Goal: Check status: Check status

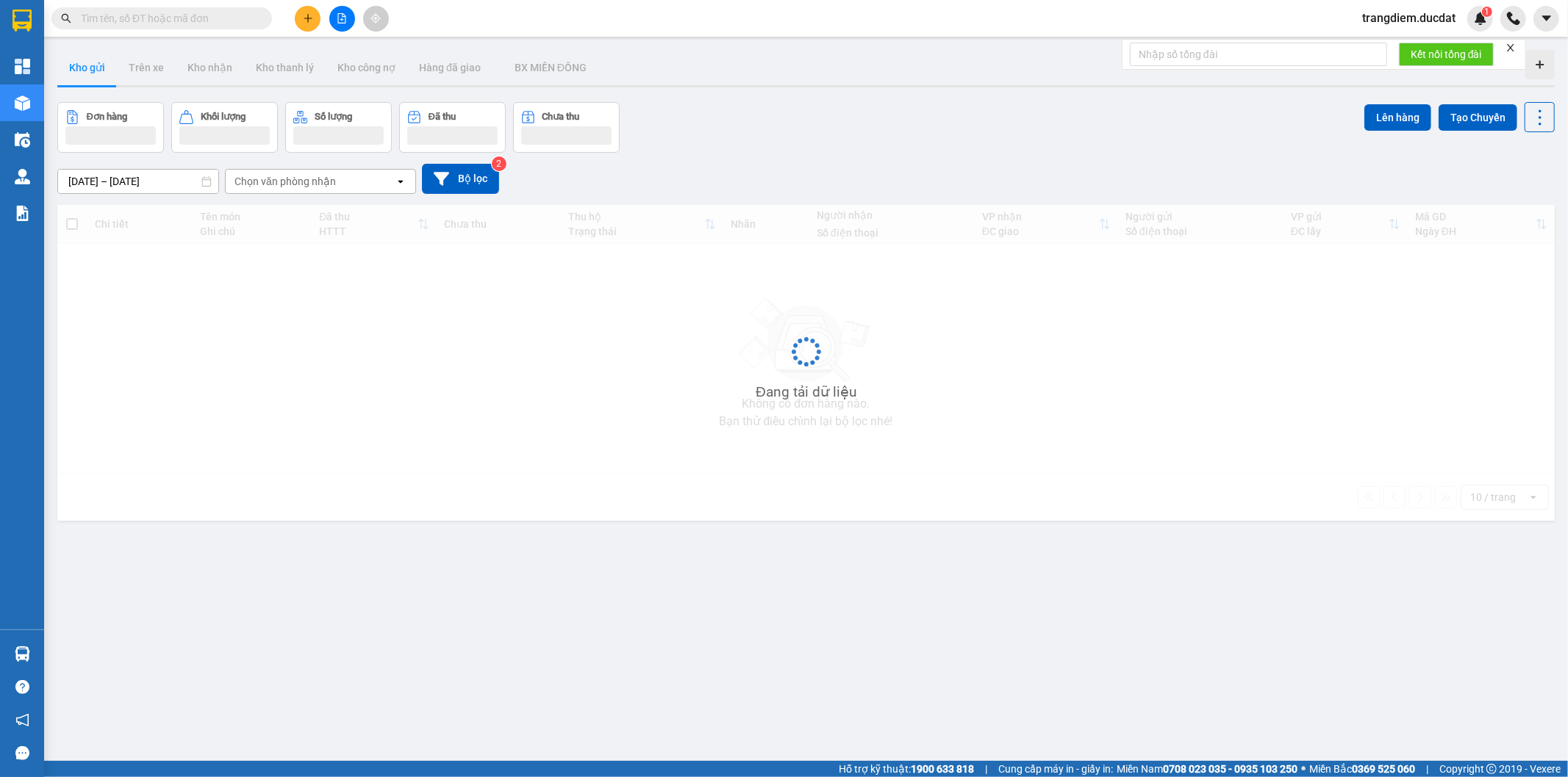
click at [119, 15] on input "text" at bounding box center [167, 19] width 173 height 16
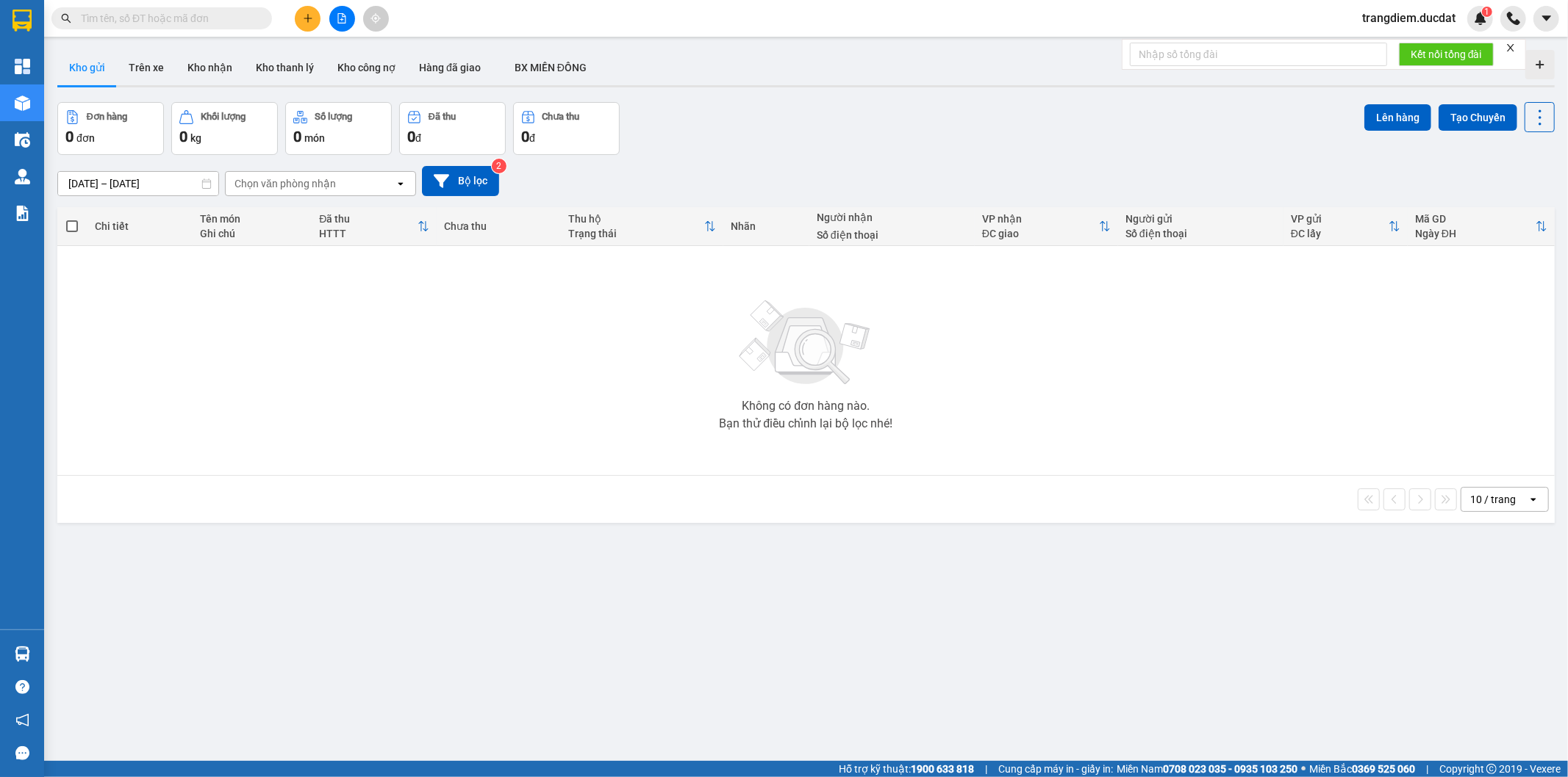
paste input "903744229"
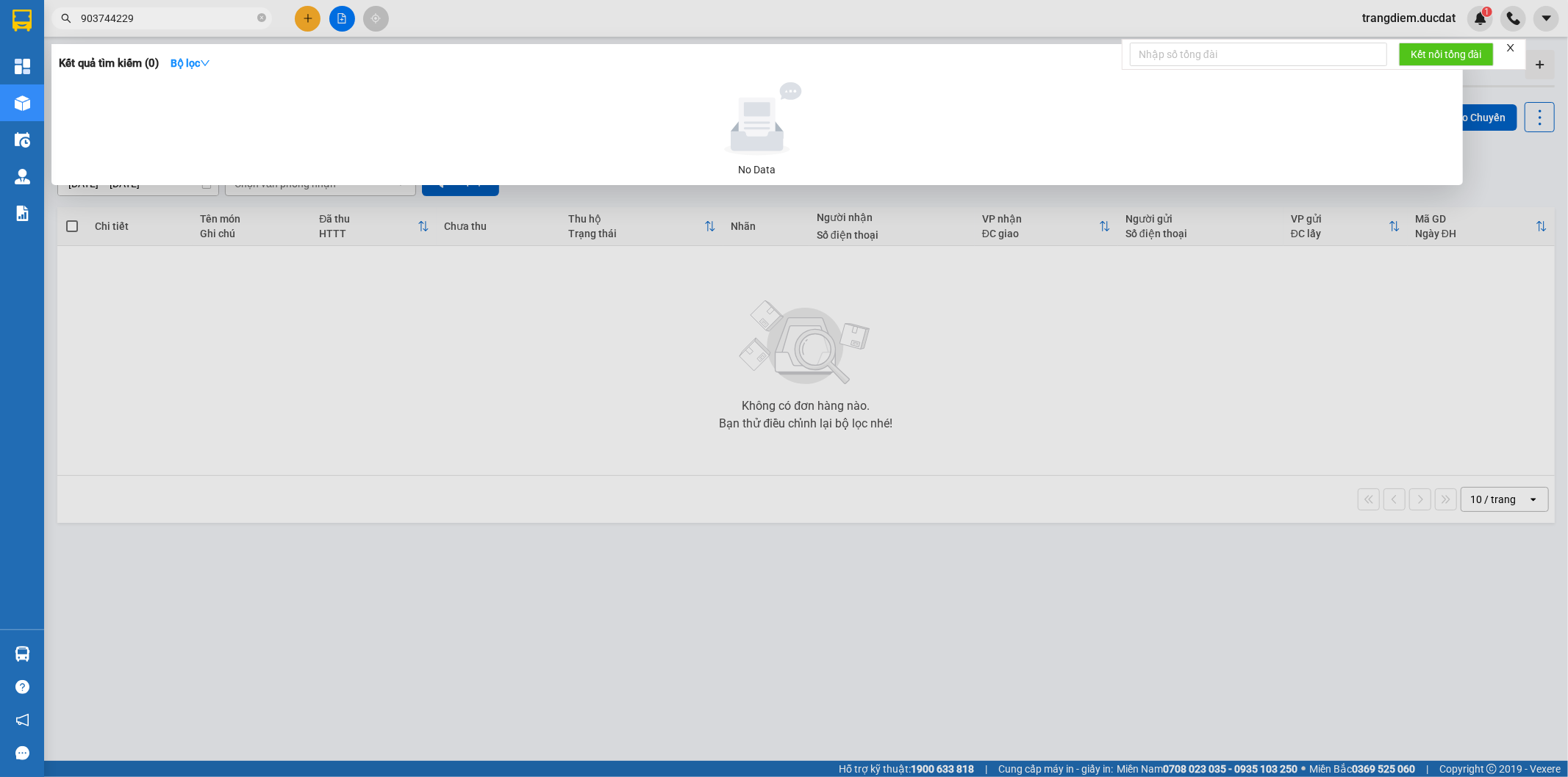
click at [83, 17] on input "903744229" at bounding box center [167, 19] width 173 height 16
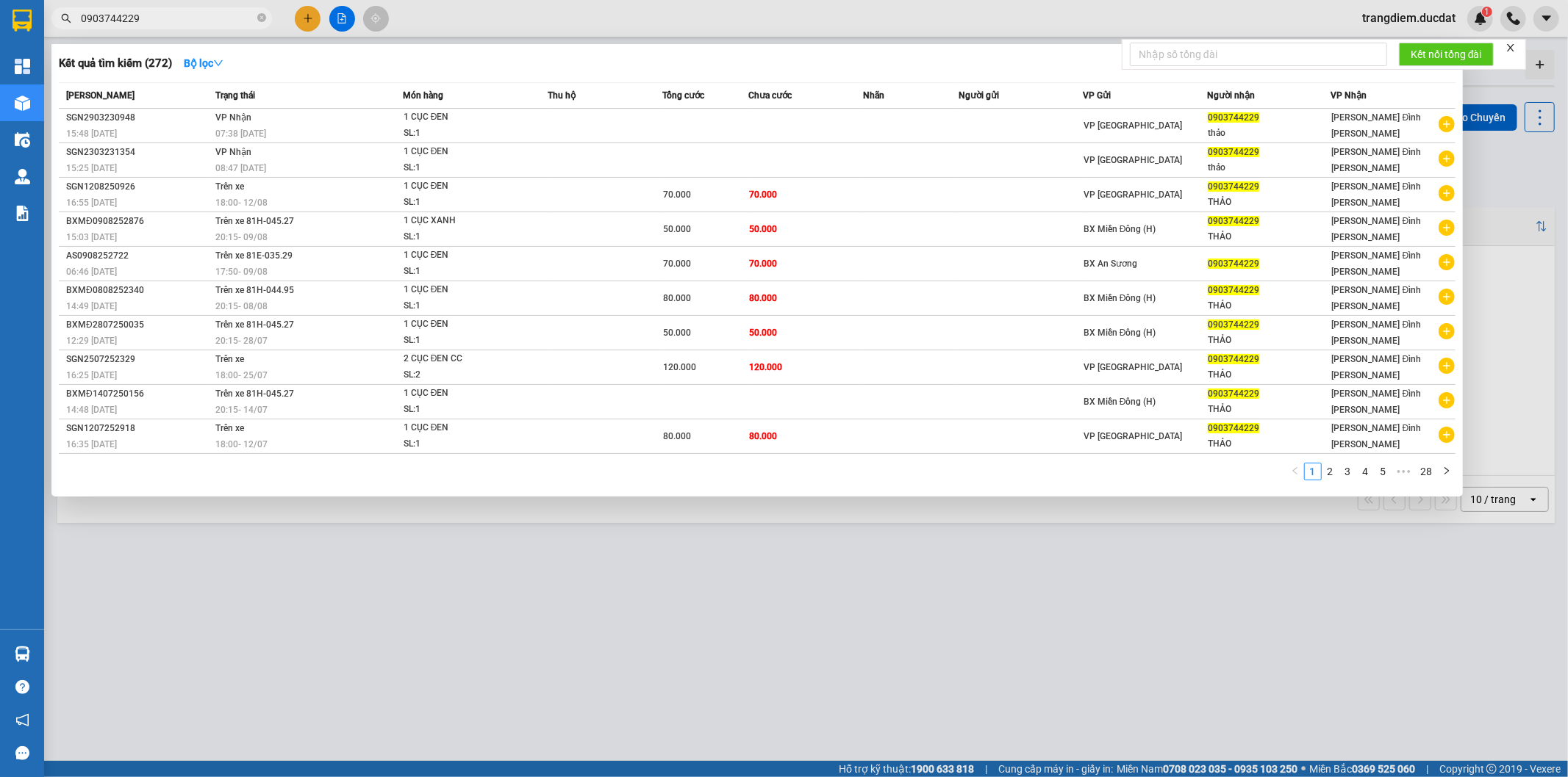
type input "0903744229"
click at [1448, 475] on icon "right" at bounding box center [1446, 471] width 9 height 9
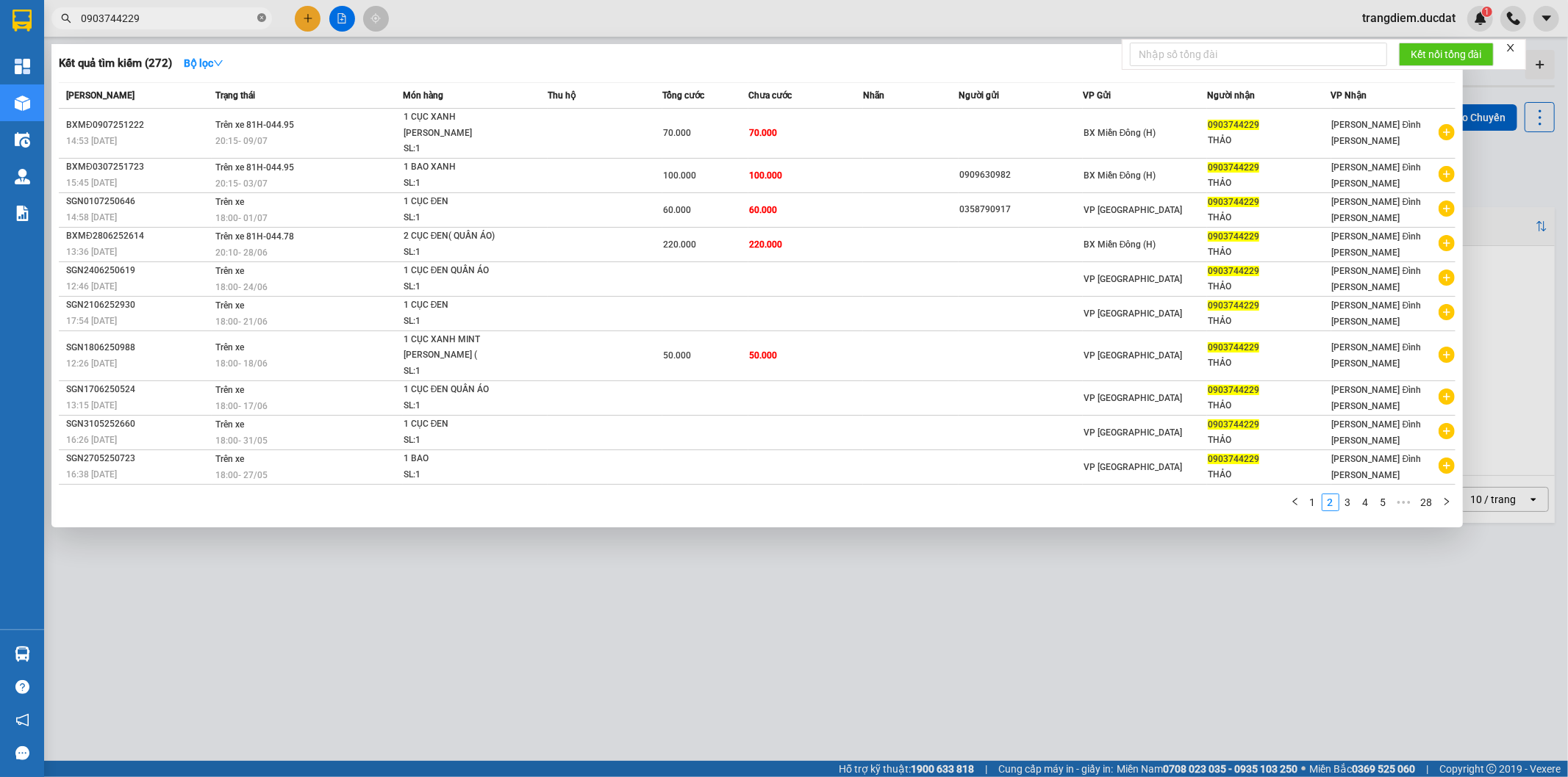
click at [262, 18] on icon "close-circle" at bounding box center [262, 18] width 9 height 9
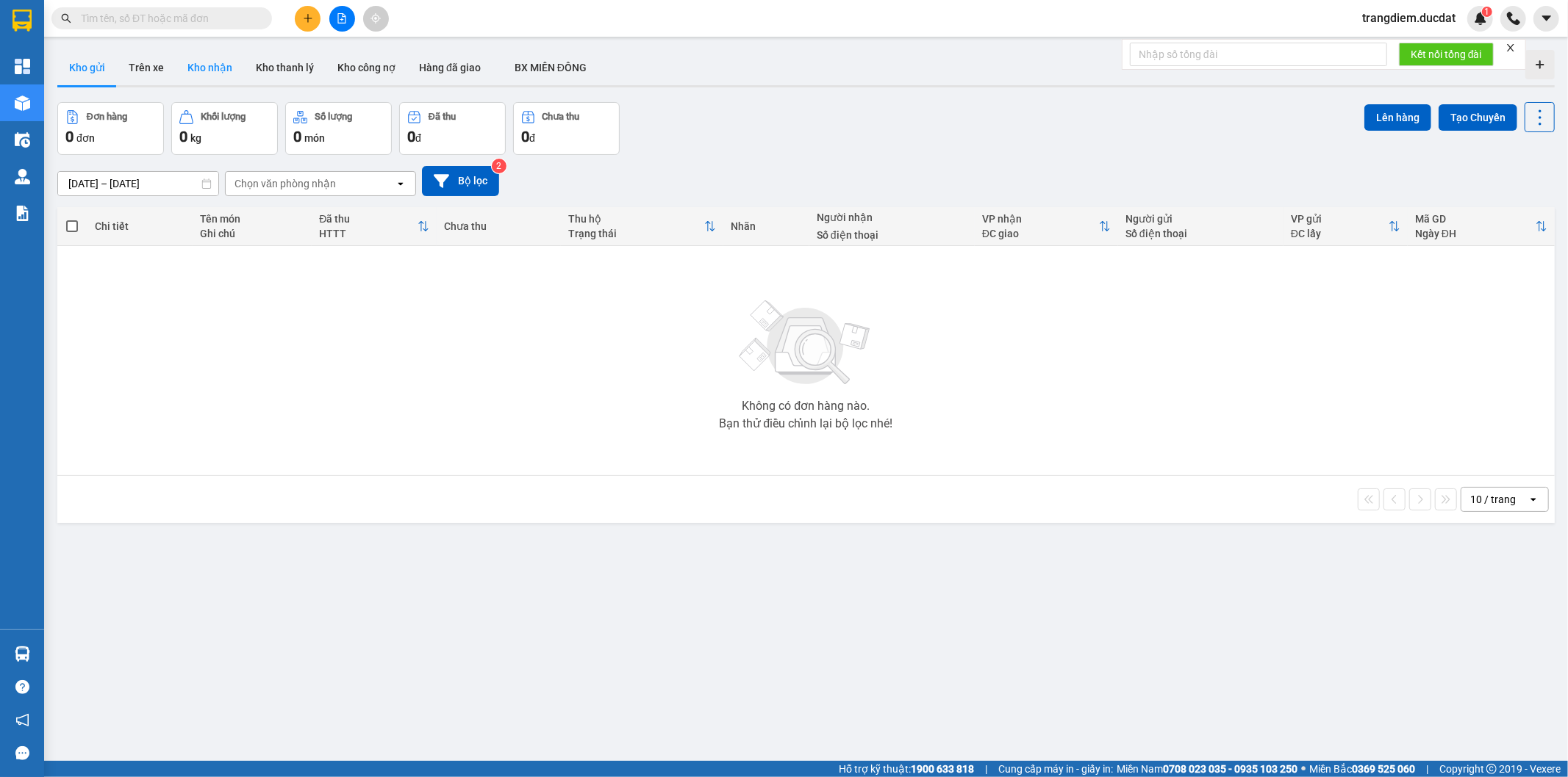
click at [220, 69] on button "Kho nhận" at bounding box center [210, 67] width 68 height 36
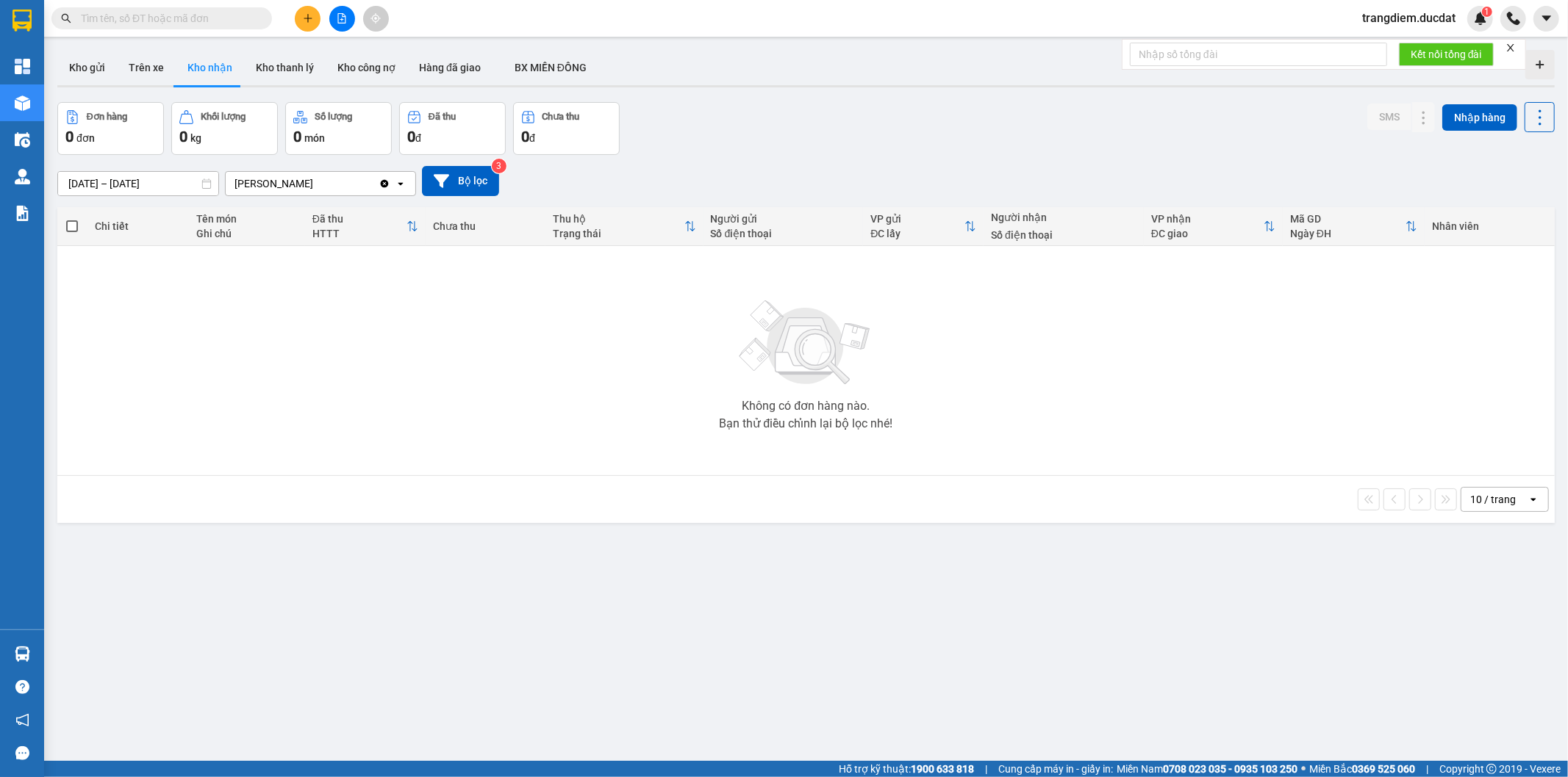
click at [385, 182] on icon "Clear value" at bounding box center [385, 183] width 8 height 8
